Goal: Transaction & Acquisition: Subscribe to service/newsletter

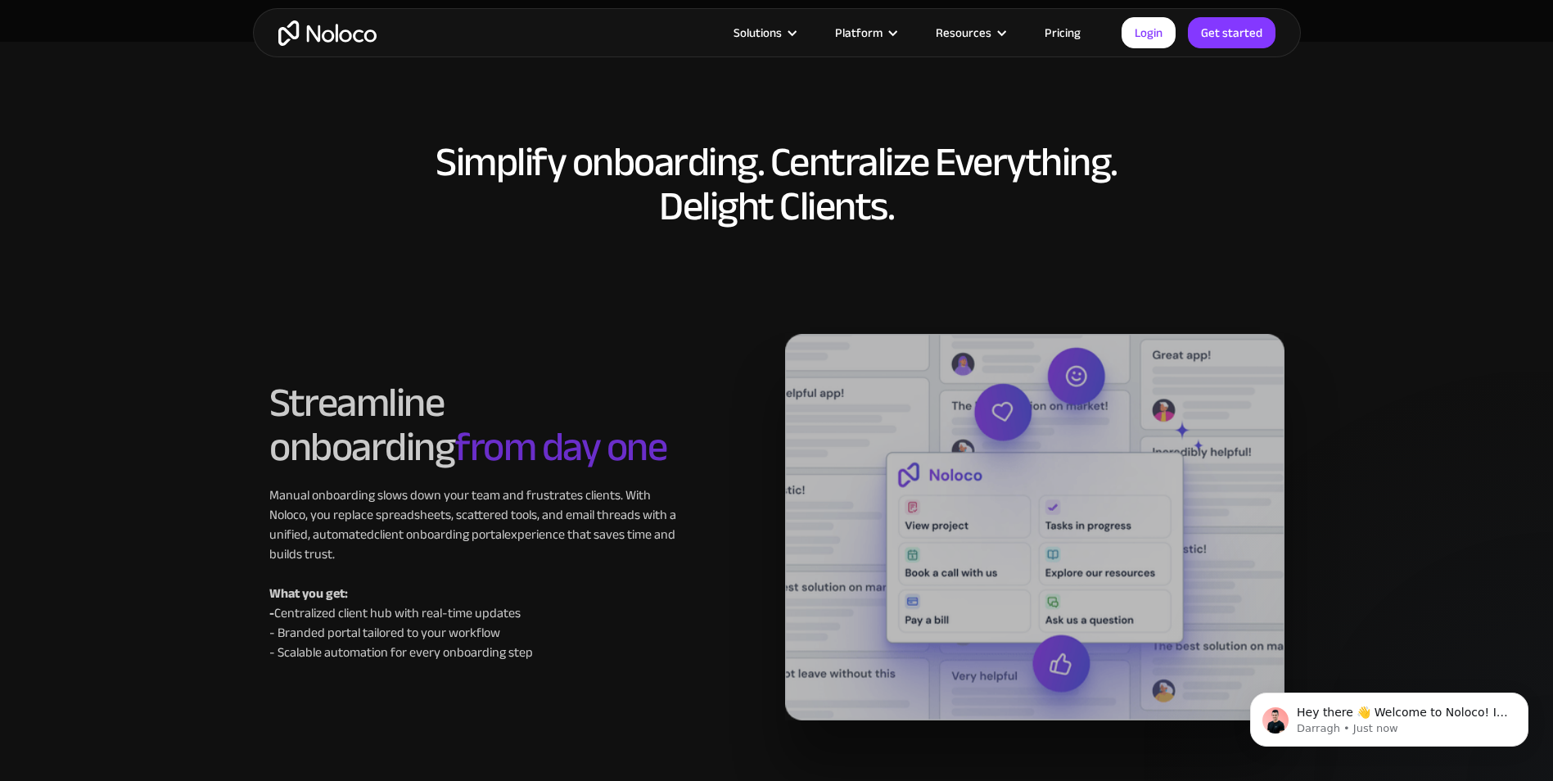
scroll to position [7287, 0]
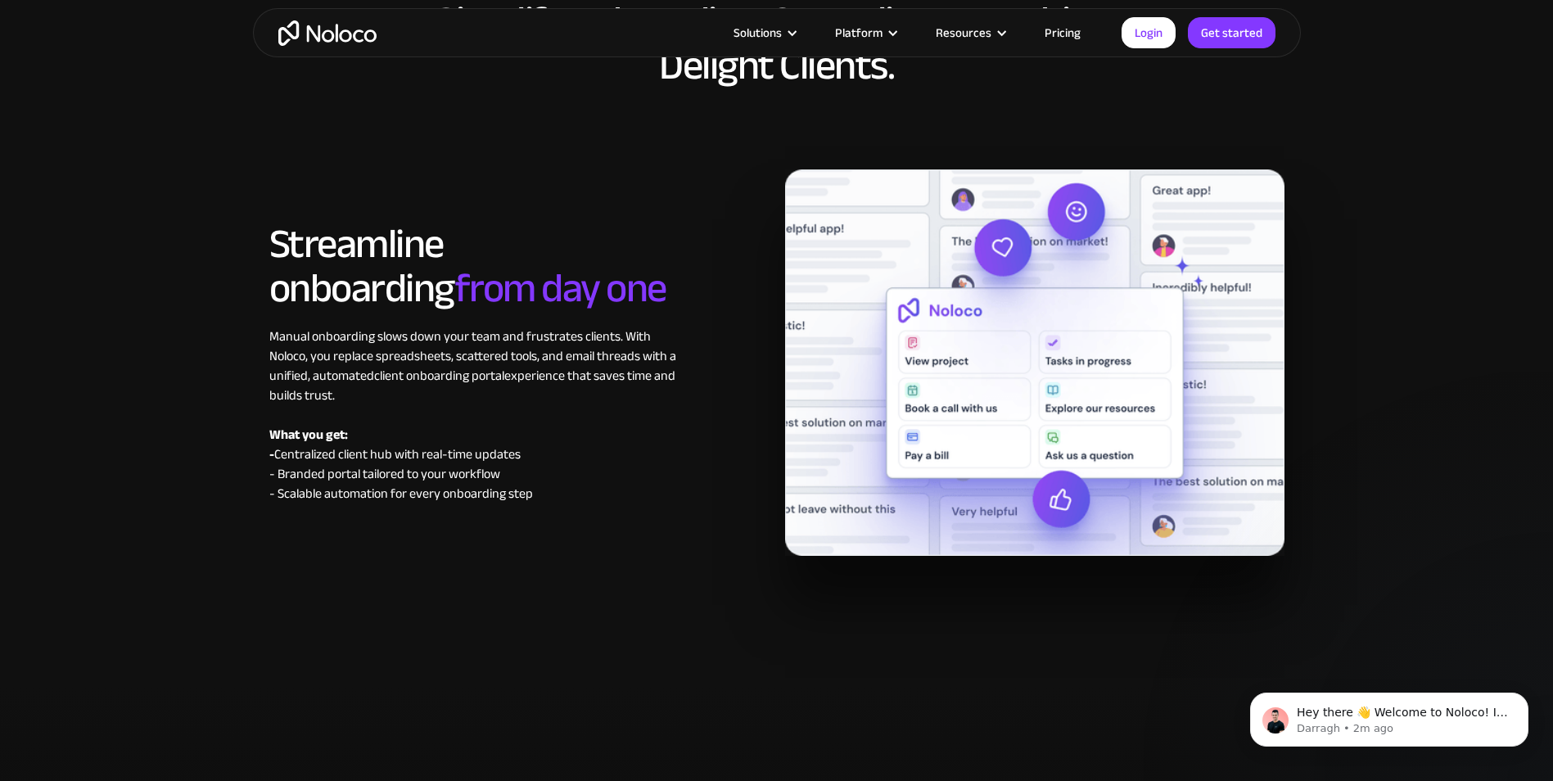
click at [1063, 31] on link "Pricing" at bounding box center [1062, 32] width 77 height 21
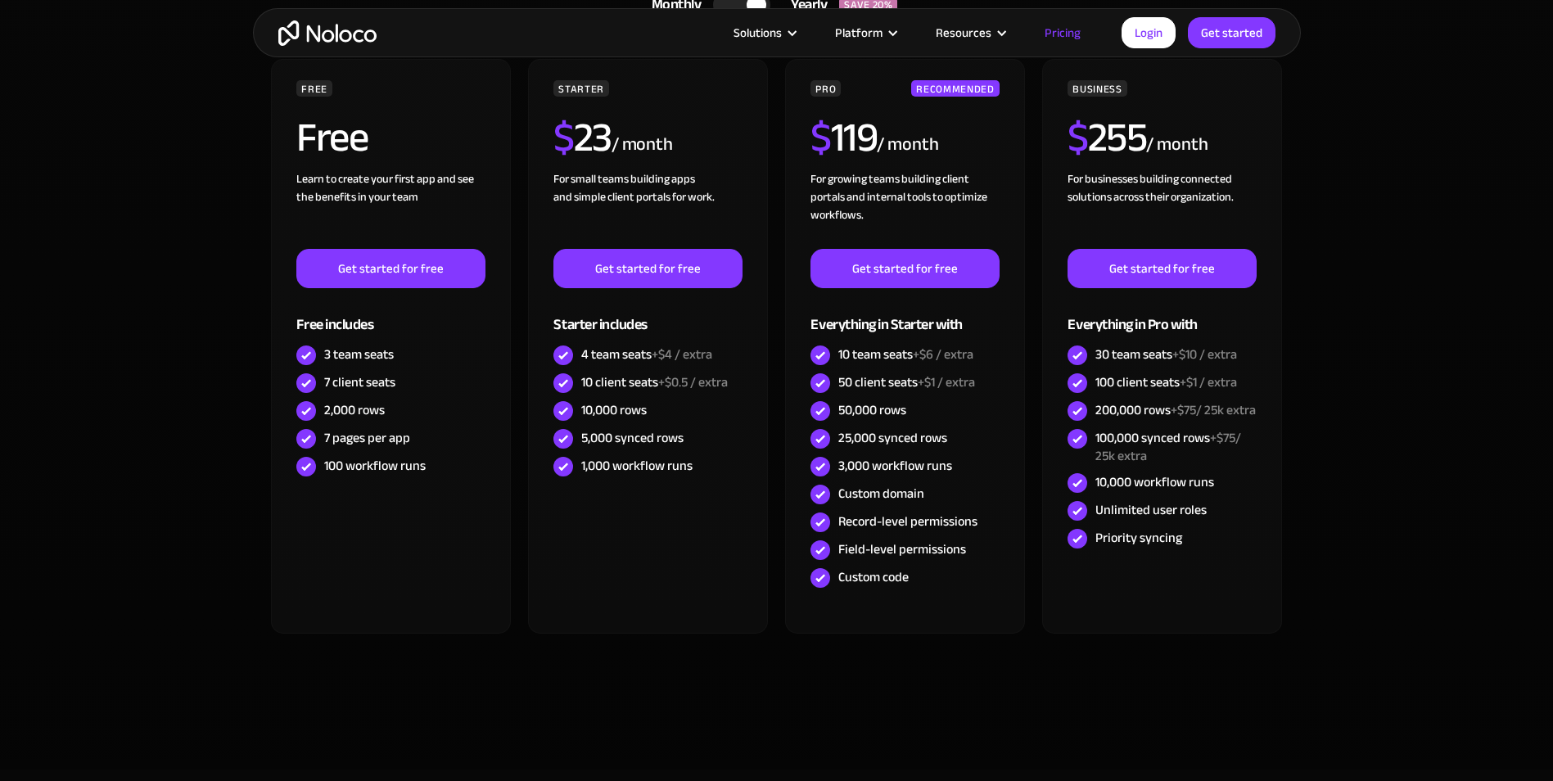
scroll to position [491, 0]
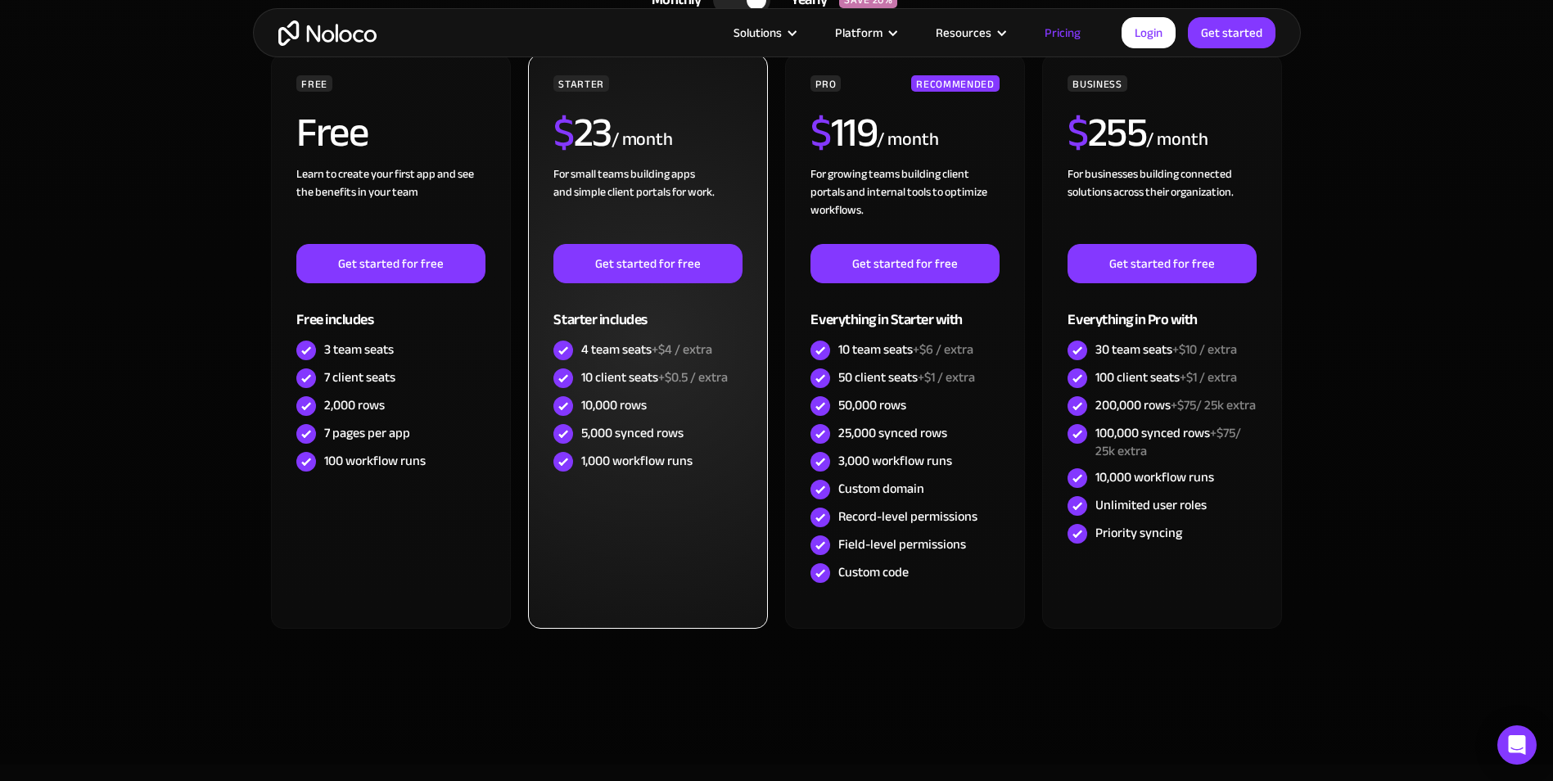
click at [641, 527] on div "STARTER $ 23 / month For small teams building apps and simple client portals fo…" at bounding box center [647, 341] width 239 height 575
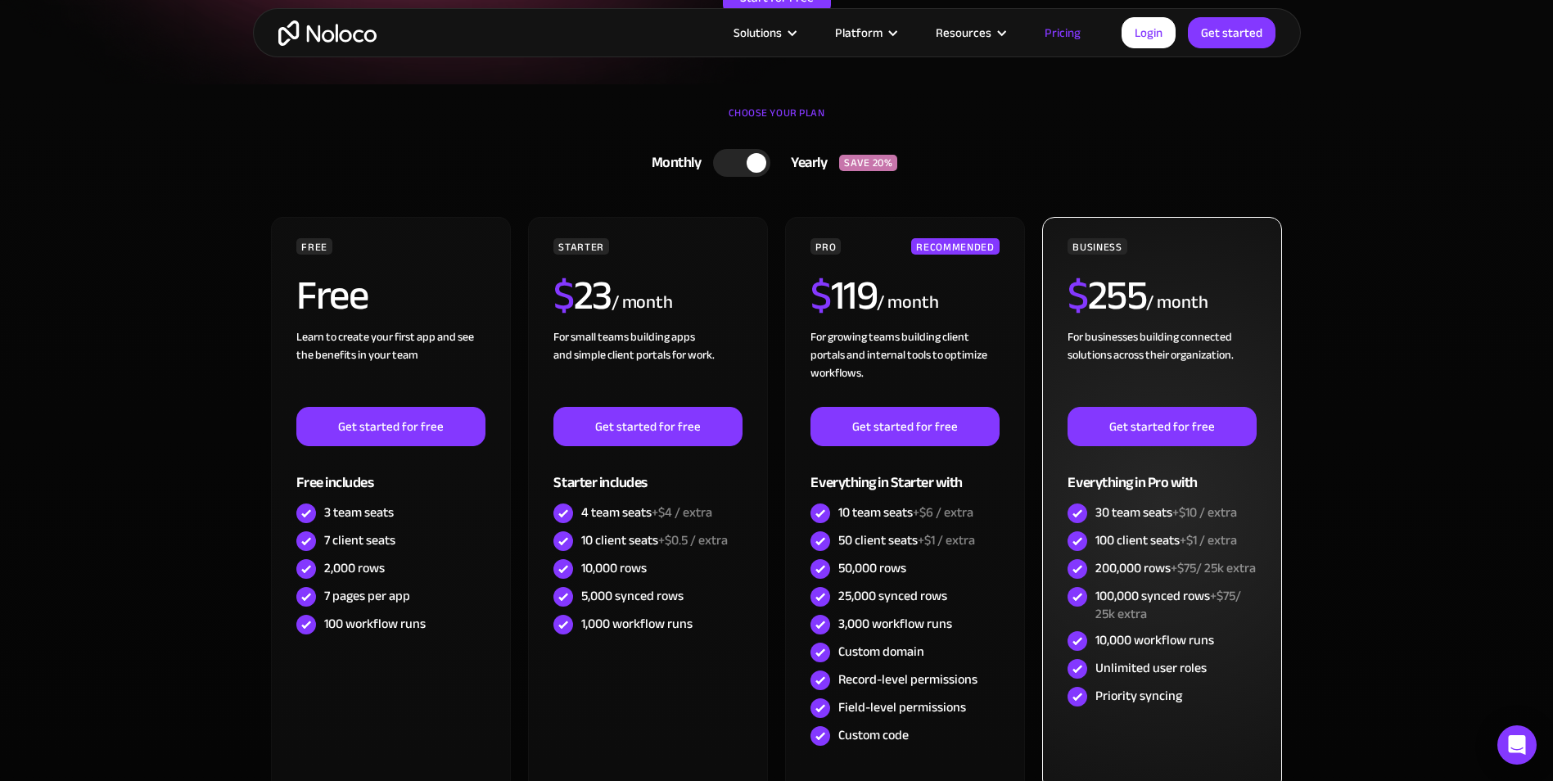
scroll to position [328, 0]
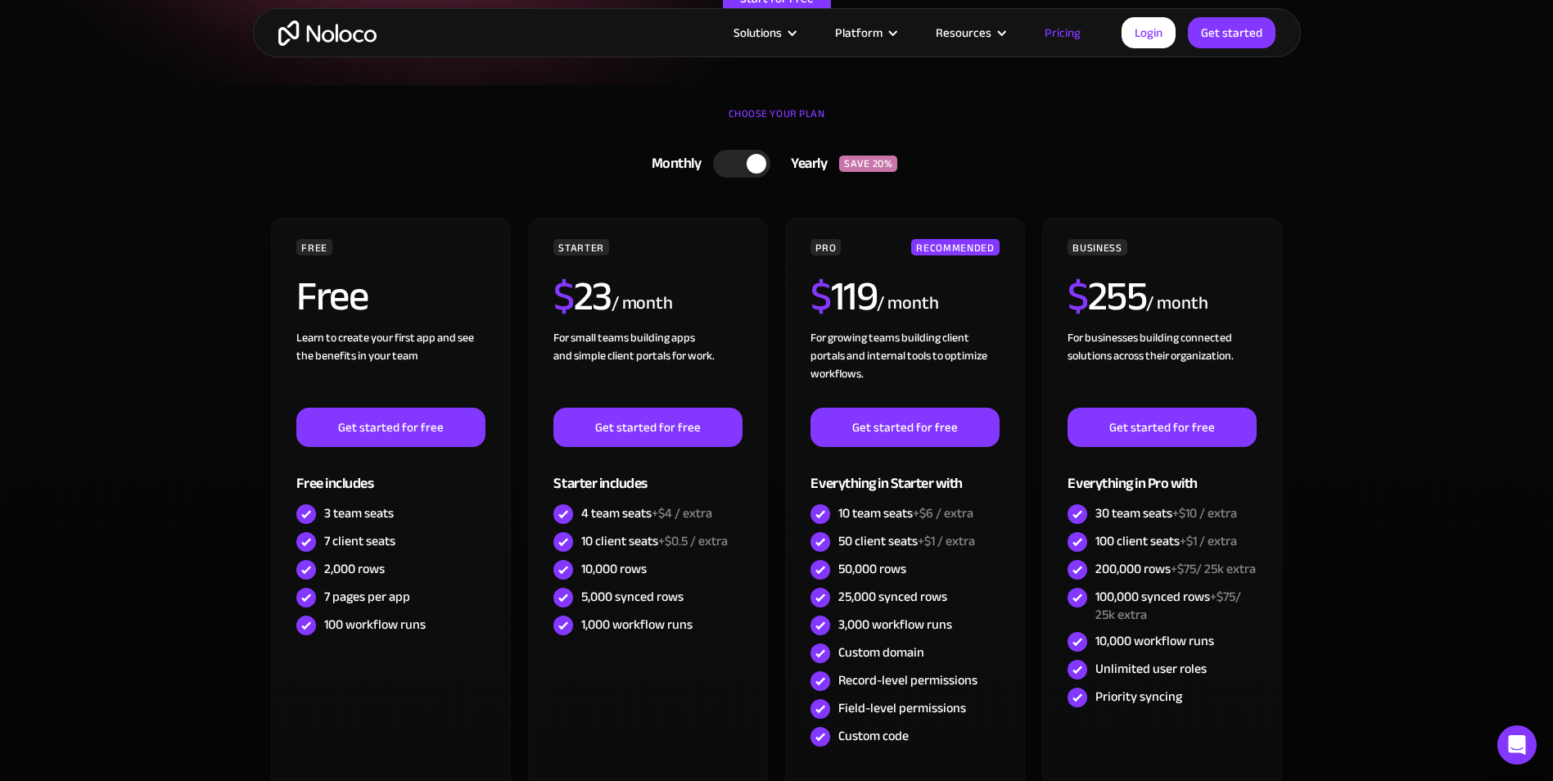
click at [728, 161] on div at bounding box center [741, 164] width 57 height 28
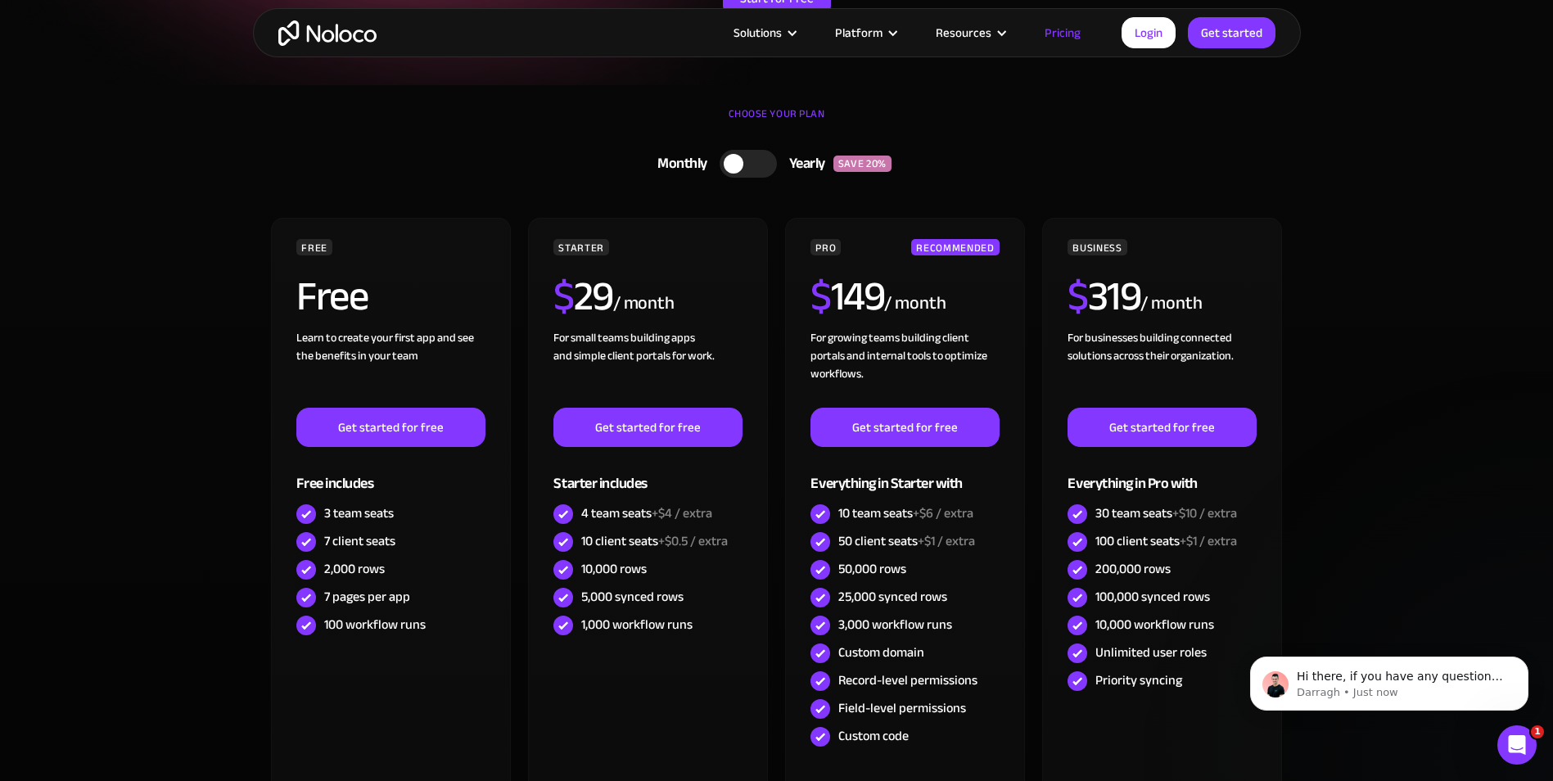
scroll to position [0, 0]
